Goal: Find specific page/section: Find specific page/section

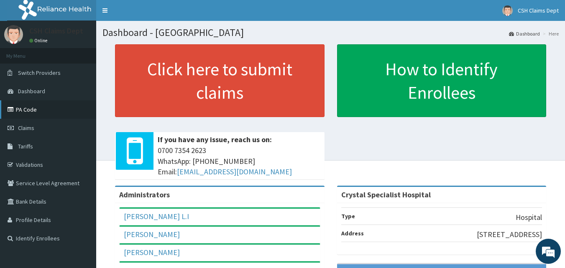
click at [27, 110] on link "PA Code" at bounding box center [48, 109] width 96 height 18
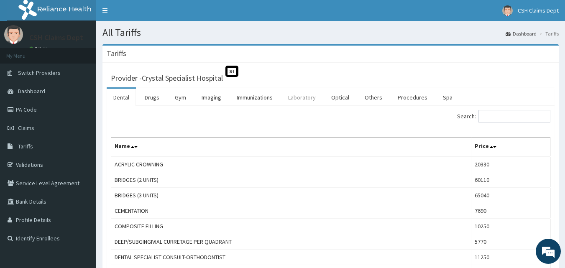
click at [300, 100] on link "Laboratory" at bounding box center [301, 98] width 41 height 18
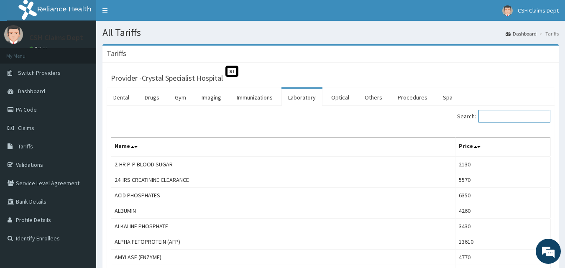
click at [496, 118] on input "Search:" at bounding box center [514, 116] width 72 height 13
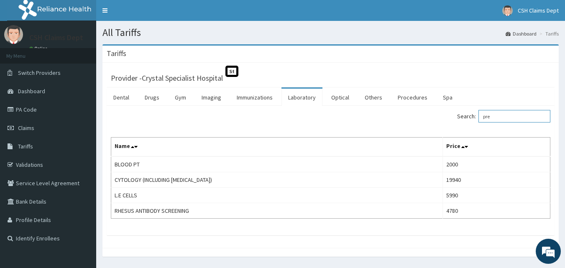
click at [498, 112] on input "pre" at bounding box center [514, 116] width 72 height 13
type input "pre"
click at [158, 96] on link "Drugs" at bounding box center [152, 98] width 28 height 18
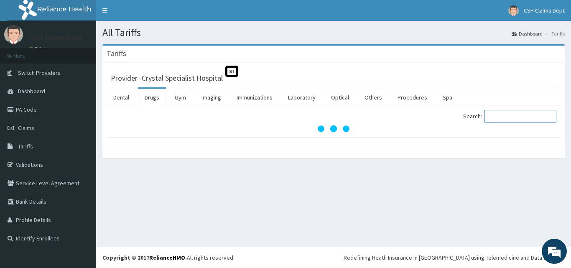
click at [503, 113] on input "Search:" at bounding box center [520, 116] width 72 height 13
type input "telmi"
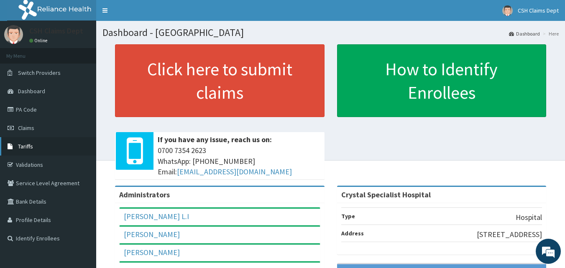
click at [26, 150] on link "Tariffs" at bounding box center [48, 146] width 96 height 18
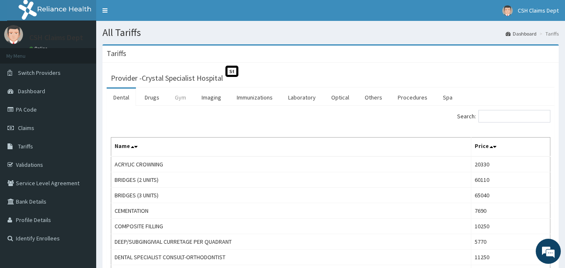
drag, startPoint x: 152, startPoint y: 95, endPoint x: 187, endPoint y: 102, distance: 35.7
click at [153, 95] on link "Drugs" at bounding box center [152, 98] width 28 height 18
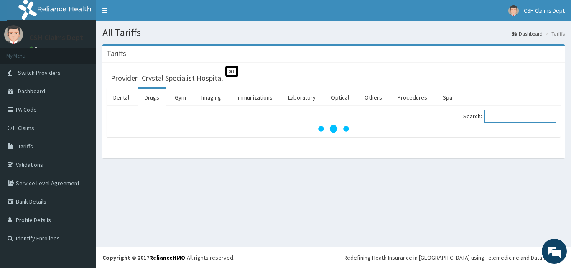
click at [499, 116] on input "Search:" at bounding box center [520, 116] width 72 height 13
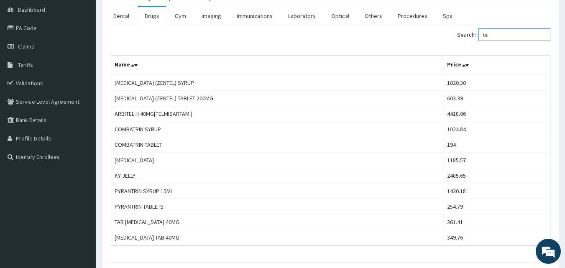
scroll to position [84, 0]
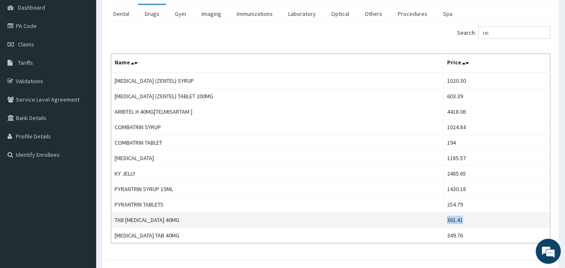
drag, startPoint x: 468, startPoint y: 219, endPoint x: 450, endPoint y: 219, distance: 18.0
click at [450, 219] on td "361.41" at bounding box center [496, 219] width 107 height 15
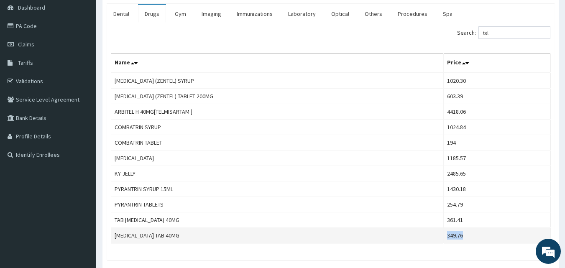
drag, startPoint x: 466, startPoint y: 234, endPoint x: 447, endPoint y: 237, distance: 19.9
click at [447, 237] on td "349.76" at bounding box center [496, 235] width 107 height 15
copy td "349.76"
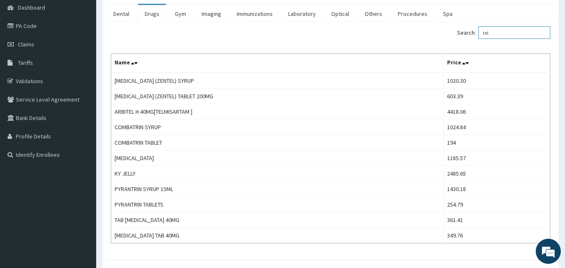
drag, startPoint x: 501, startPoint y: 33, endPoint x: 473, endPoint y: 31, distance: 28.1
click at [473, 31] on label "Search: tel" at bounding box center [503, 32] width 93 height 13
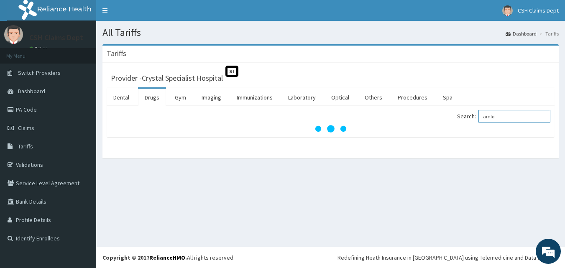
scroll to position [0, 0]
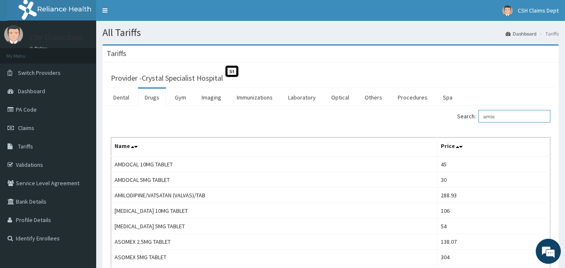
type input "amlo"
click at [36, 108] on link "PA Code" at bounding box center [48, 109] width 96 height 18
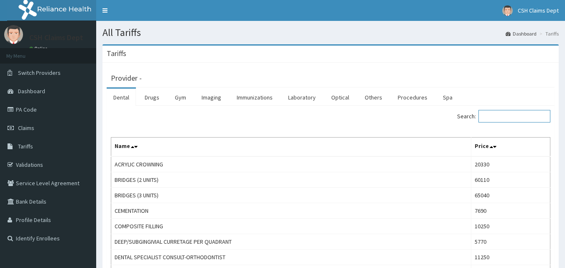
click at [512, 116] on input "Search:" at bounding box center [514, 116] width 72 height 13
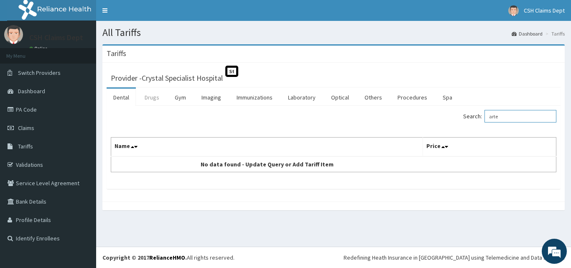
type input "arte"
click at [154, 99] on link "Drugs" at bounding box center [152, 98] width 28 height 18
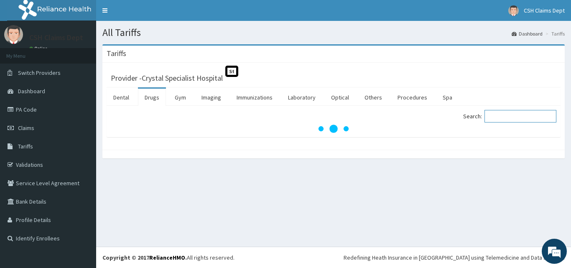
click at [495, 114] on input "Search:" at bounding box center [520, 116] width 72 height 13
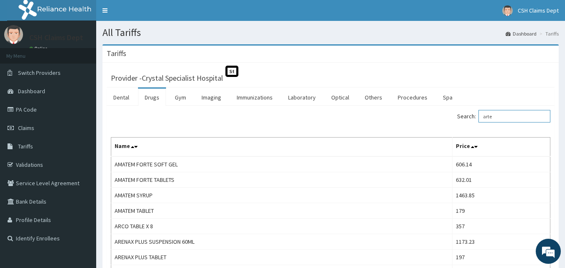
drag, startPoint x: 501, startPoint y: 111, endPoint x: 489, endPoint y: 116, distance: 12.2
click at [489, 116] on input "arte" at bounding box center [514, 116] width 72 height 13
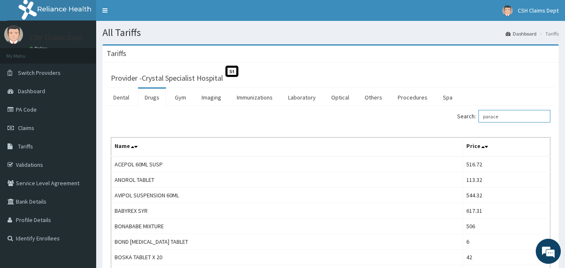
click at [512, 117] on input "parace" at bounding box center [514, 116] width 72 height 13
drag, startPoint x: 517, startPoint y: 120, endPoint x: 469, endPoint y: 110, distance: 48.6
click at [469, 110] on label "Search: parace" at bounding box center [503, 116] width 93 height 13
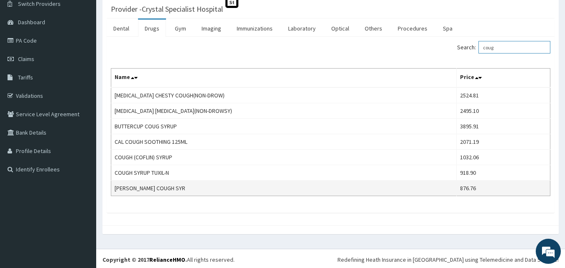
scroll to position [71, 0]
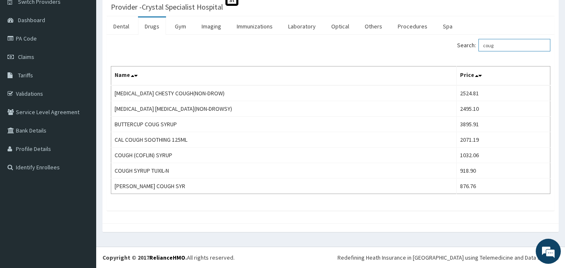
drag, startPoint x: 504, startPoint y: 44, endPoint x: 475, endPoint y: 46, distance: 29.3
click at [475, 46] on label "Search: coug" at bounding box center [503, 45] width 93 height 13
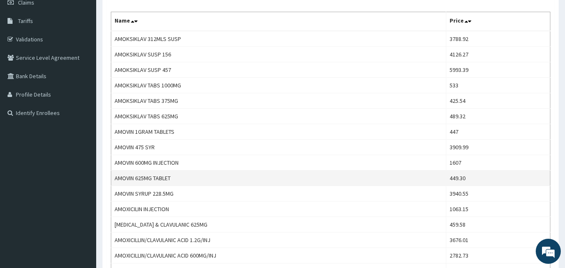
scroll to position [0, 0]
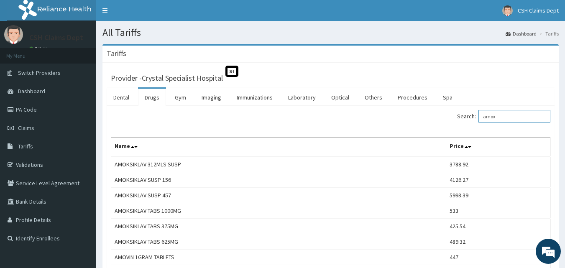
drag, startPoint x: 504, startPoint y: 117, endPoint x: 472, endPoint y: 112, distance: 32.2
click at [472, 112] on label "Search: amox" at bounding box center [503, 116] width 93 height 13
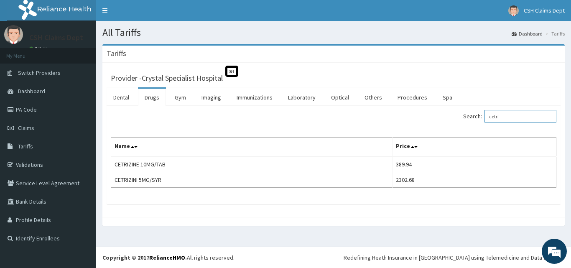
drag, startPoint x: 516, startPoint y: 119, endPoint x: 490, endPoint y: 113, distance: 26.7
click at [490, 113] on label "Search: cetri" at bounding box center [509, 116] width 93 height 13
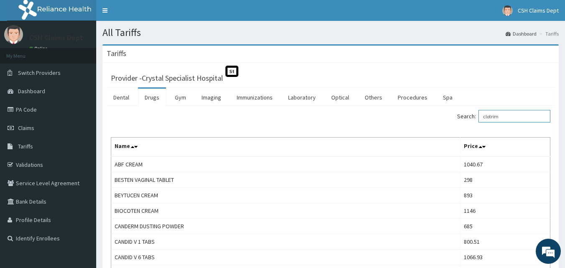
drag, startPoint x: 506, startPoint y: 114, endPoint x: 464, endPoint y: 115, distance: 41.4
click at [464, 115] on label "Search: clotrim" at bounding box center [503, 116] width 93 height 13
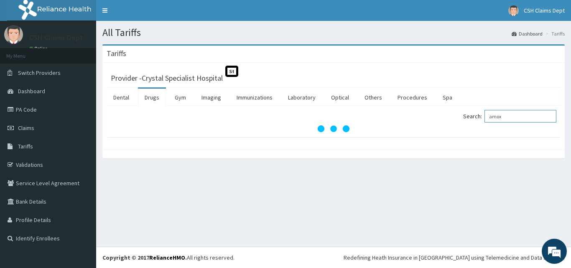
type input "amox"
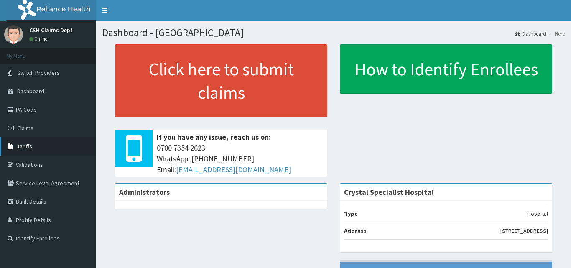
click at [29, 145] on span "Tariffs" at bounding box center [24, 146] width 15 height 8
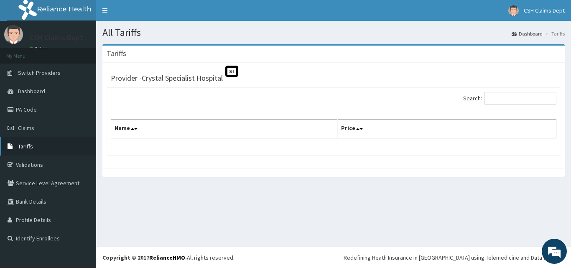
click at [21, 147] on span "Tariffs" at bounding box center [25, 146] width 15 height 8
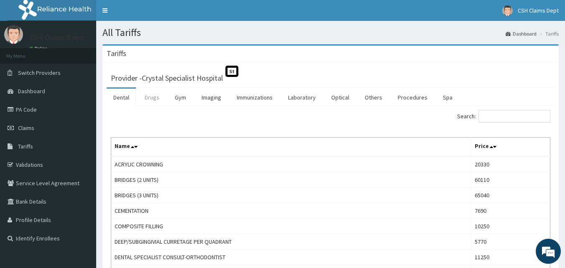
click at [152, 98] on link "Drugs" at bounding box center [152, 98] width 28 height 18
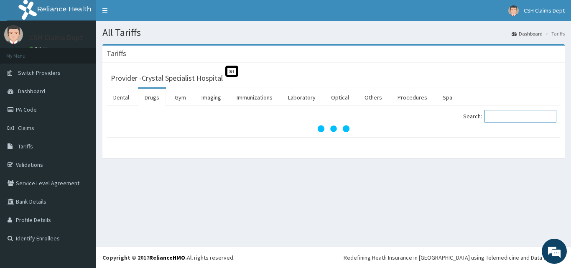
click at [510, 115] on input "Search:" at bounding box center [520, 116] width 72 height 13
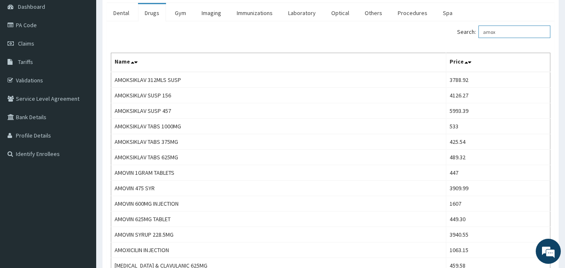
scroll to position [53, 0]
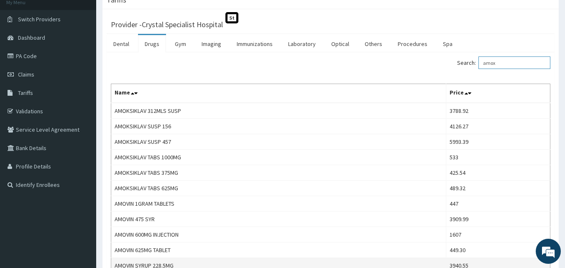
type input "amox"
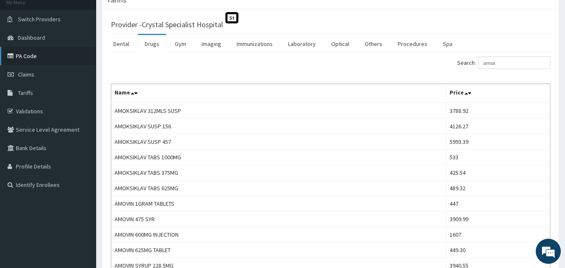
click at [22, 53] on link "PA Code" at bounding box center [48, 56] width 96 height 18
